Goal: Transaction & Acquisition: Purchase product/service

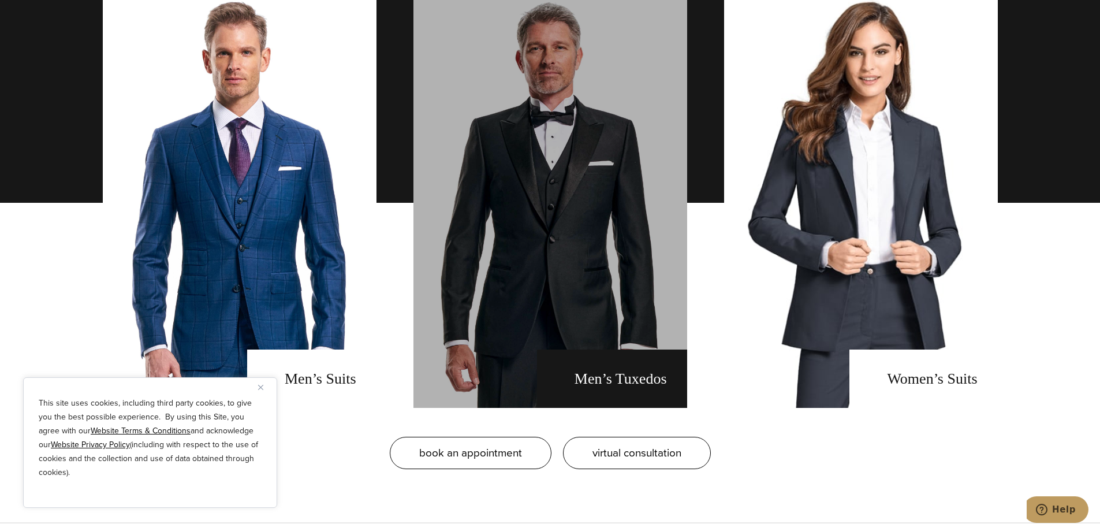
scroll to position [1040, 0]
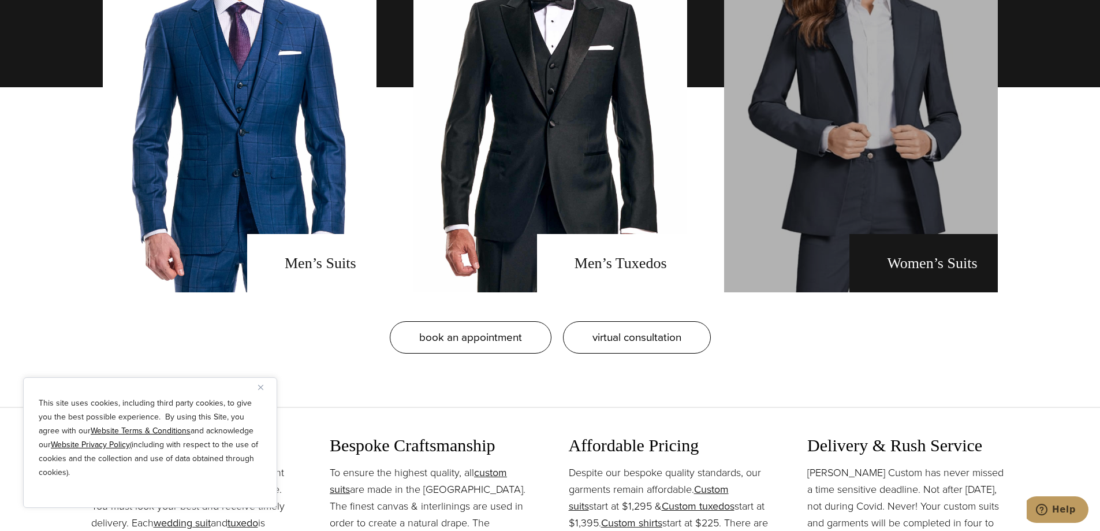
click at [857, 196] on link "Women's Suits" at bounding box center [861, 87] width 274 height 410
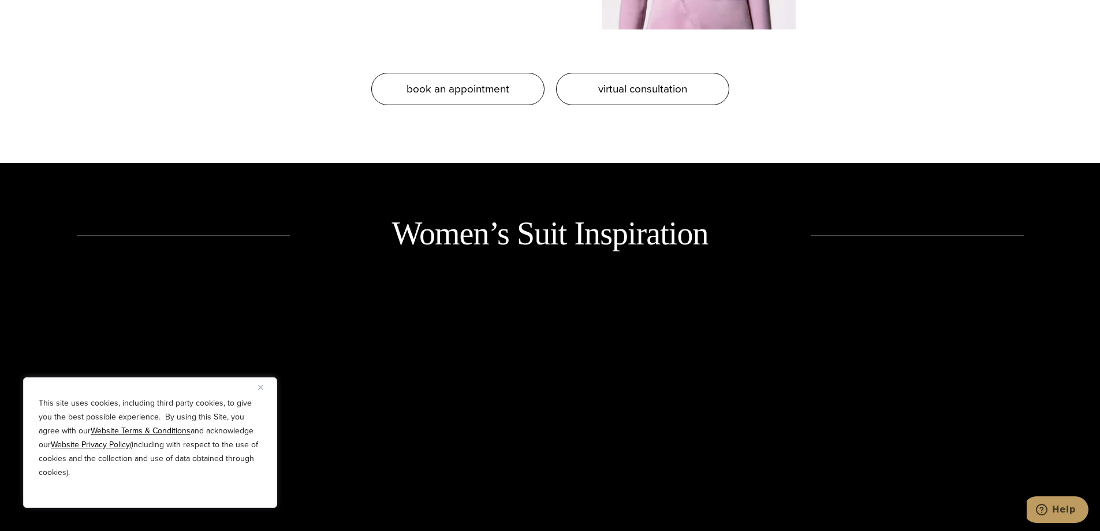
scroll to position [1675, 0]
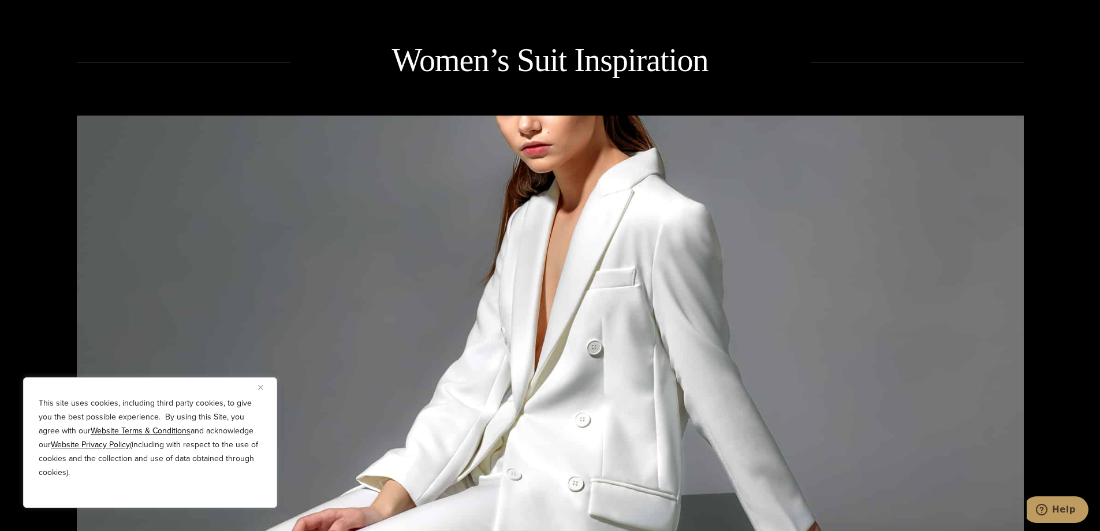
click at [258, 388] on img "Close" at bounding box center [260, 387] width 5 height 5
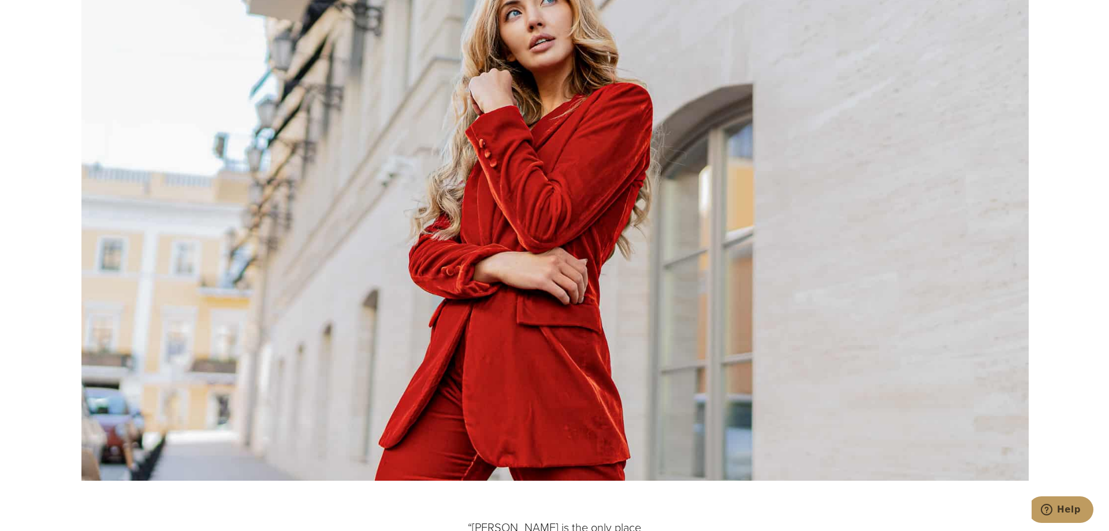
scroll to position [6296, 0]
